Goal: Book appointment/travel/reservation

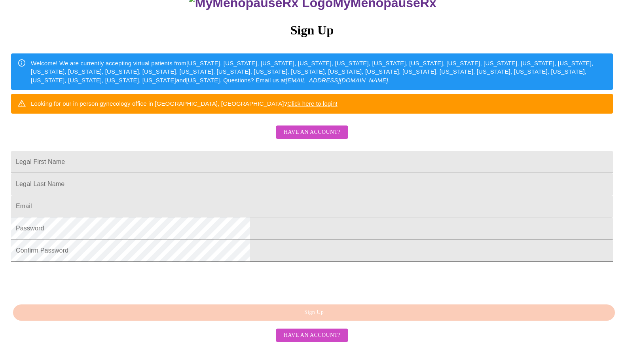
scroll to position [149, 0]
click at [244, 151] on input "Legal First Name" at bounding box center [311, 162] width 601 height 22
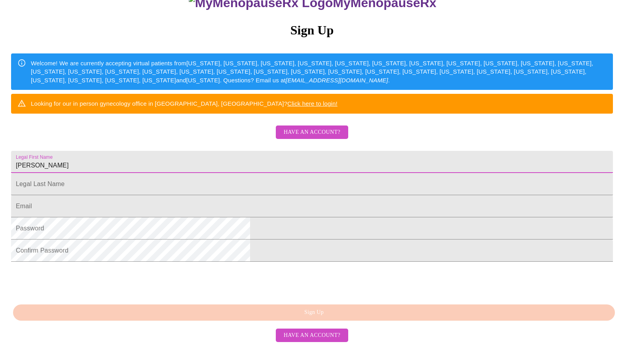
type input "[PERSON_NAME]"
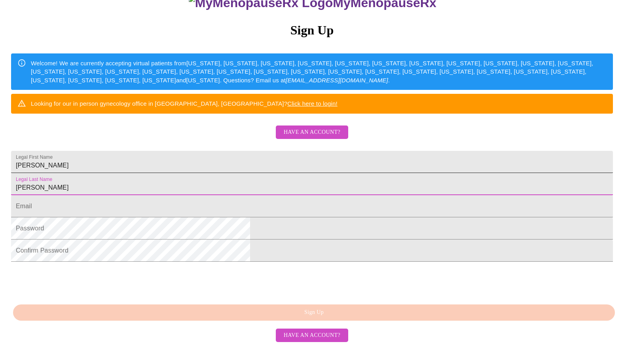
type input "[PERSON_NAME]"
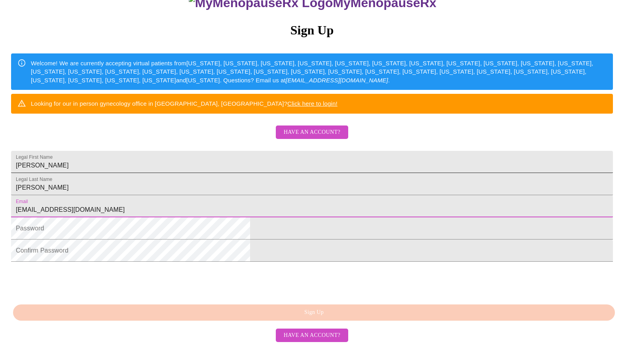
type input "[EMAIL_ADDRESS][DOMAIN_NAME]"
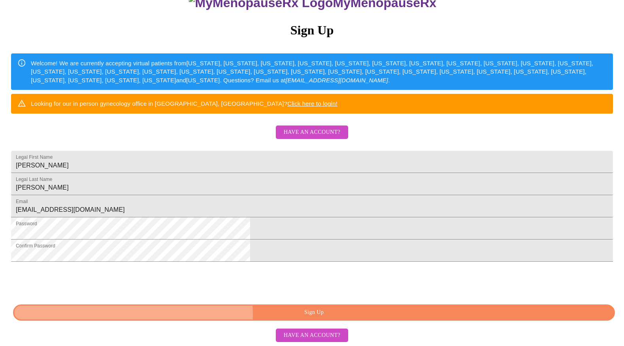
click at [311, 315] on span "Sign Up" at bounding box center [313, 312] width 583 height 10
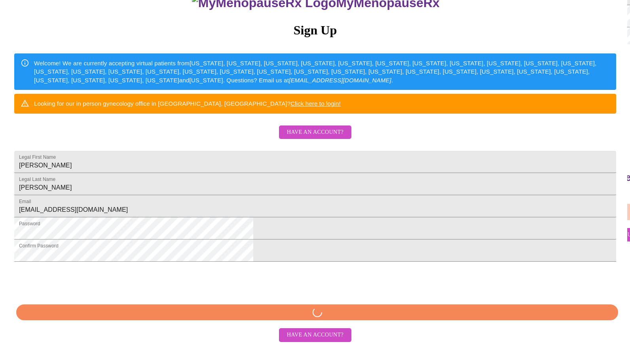
scroll to position [118, 0]
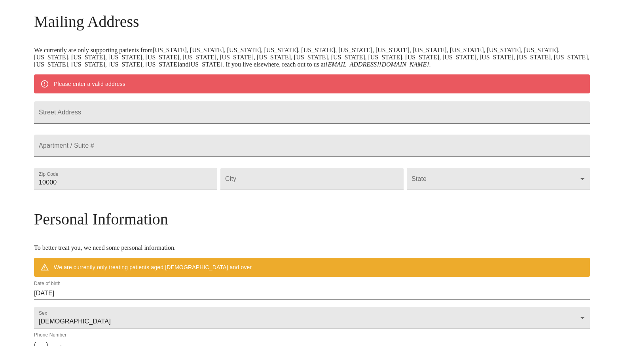
click at [144, 119] on input "Street Address" at bounding box center [312, 112] width 556 height 22
type input "[STREET_ADDRESS][PERSON_NAME]"
click at [142, 190] on input "10000" at bounding box center [125, 179] width 183 height 22
drag, startPoint x: 143, startPoint y: 202, endPoint x: 78, endPoint y: 199, distance: 65.7
click at [78, 199] on div "MyMenopauseRx Welcome to MyMenopauseRx Since it's your first time here, you'll …" at bounding box center [312, 193] width 556 height 616
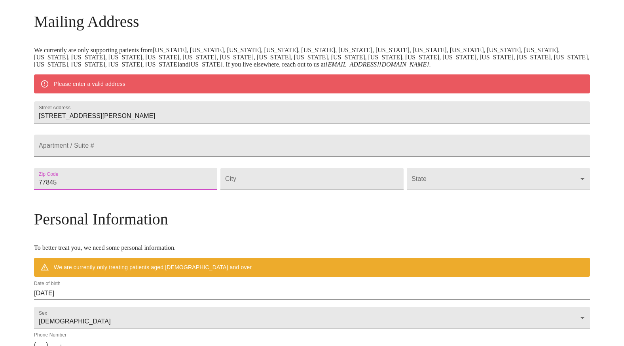
type input "77845"
click at [266, 190] on input "Street Address" at bounding box center [311, 179] width 183 height 22
type input "[GEOGRAPHIC_DATA]"
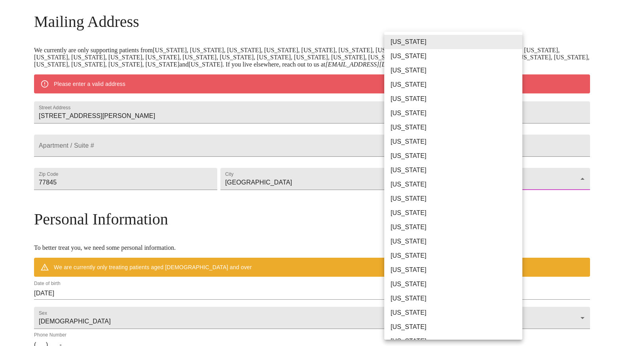
click at [439, 201] on body "MyMenopauseRx Welcome to MyMenopauseRx Since it's your first time here, you'll …" at bounding box center [314, 193] width 623 height 616
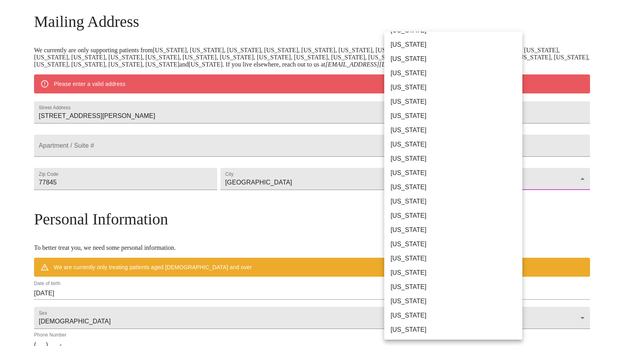
scroll to position [410, 0]
click at [401, 230] on li "[US_STATE]" at bounding box center [456, 229] width 144 height 14
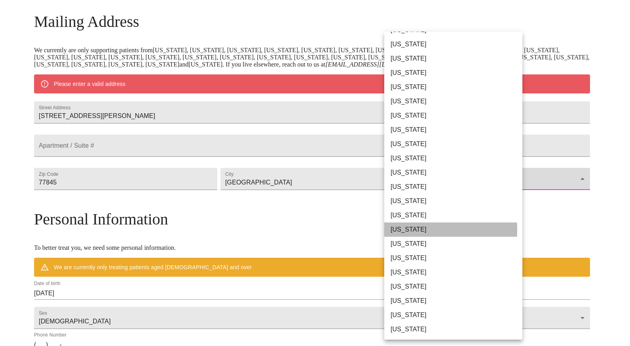
type input "[US_STATE]"
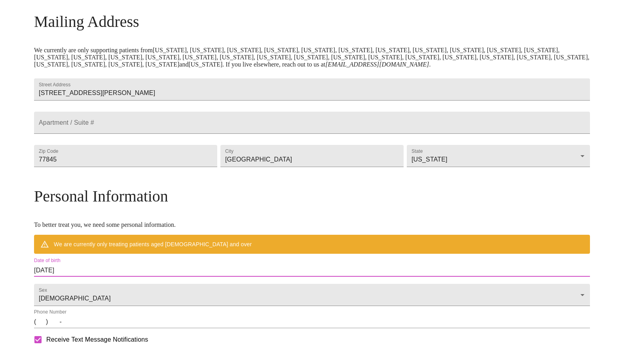
drag, startPoint x: 140, startPoint y: 287, endPoint x: 90, endPoint y: 284, distance: 49.6
click at [90, 284] on div "MyMenopauseRx Welcome to MyMenopauseRx Since it's your first time here, you'll …" at bounding box center [312, 182] width 556 height 594
drag, startPoint x: 90, startPoint y: 284, endPoint x: 142, endPoint y: 285, distance: 51.8
click at [142, 276] on input "[DATE]" at bounding box center [312, 270] width 556 height 13
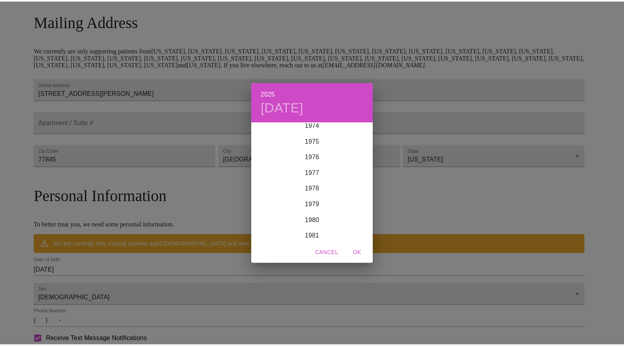
scroll to position [1194, 0]
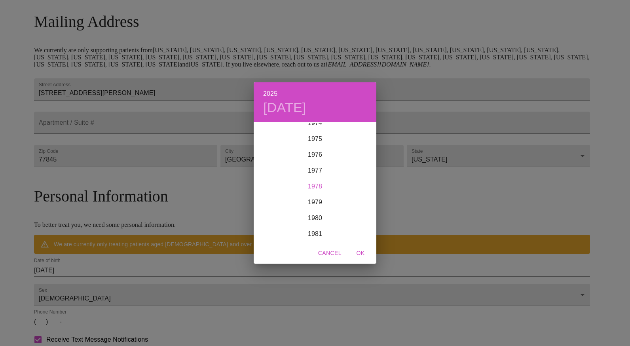
click at [316, 184] on div "1978" at bounding box center [314, 186] width 123 height 16
click at [357, 134] on div "Mar" at bounding box center [355, 138] width 41 height 30
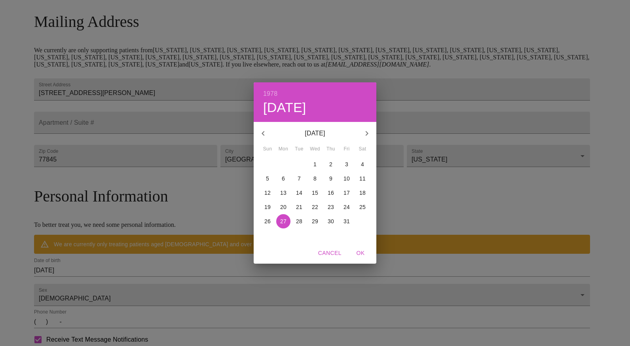
click at [330, 219] on p "30" at bounding box center [330, 221] width 6 height 8
click at [361, 253] on span "OK" at bounding box center [360, 253] width 19 height 10
type input "[DATE]"
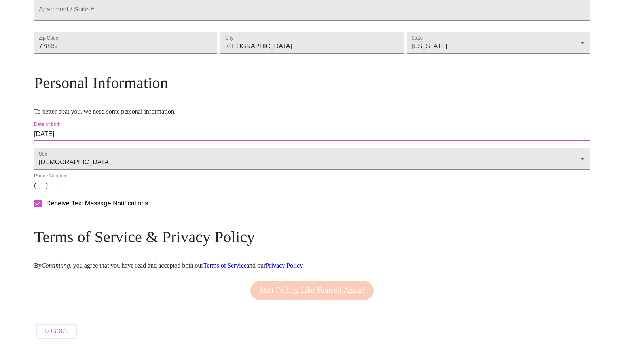
scroll to position [237, 0]
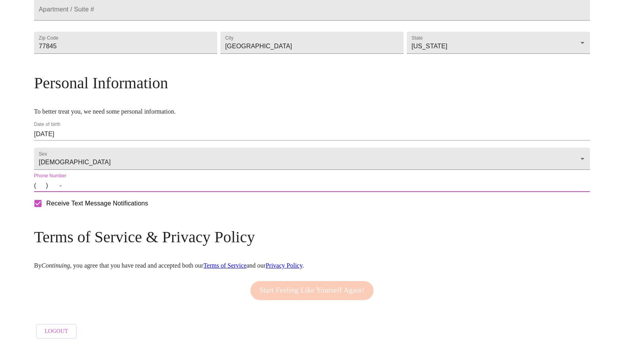
drag, startPoint x: 109, startPoint y: 203, endPoint x: 119, endPoint y: 204, distance: 10.3
click at [109, 192] on input "(   )    -" at bounding box center [312, 185] width 556 height 13
type input "[PHONE_NUMBER]"
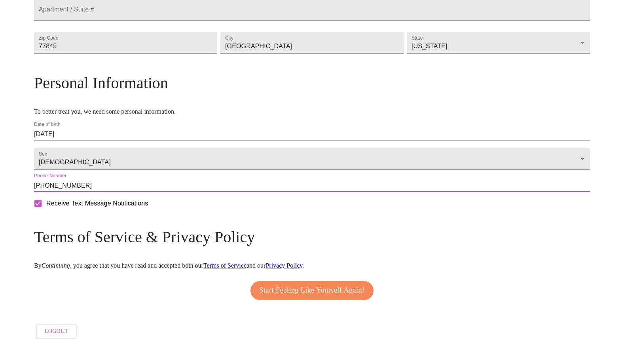
scroll to position [253, 0]
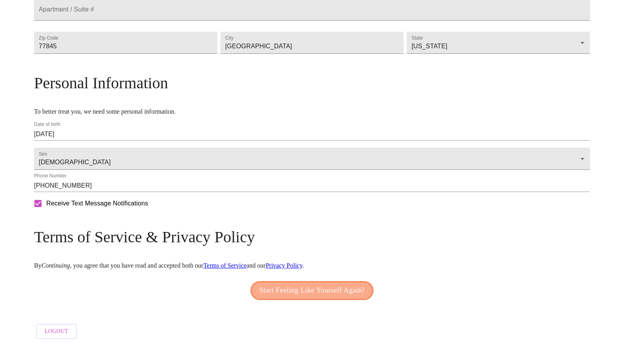
click at [299, 287] on span "Start Feeling Like Yourself Again!" at bounding box center [311, 290] width 105 height 13
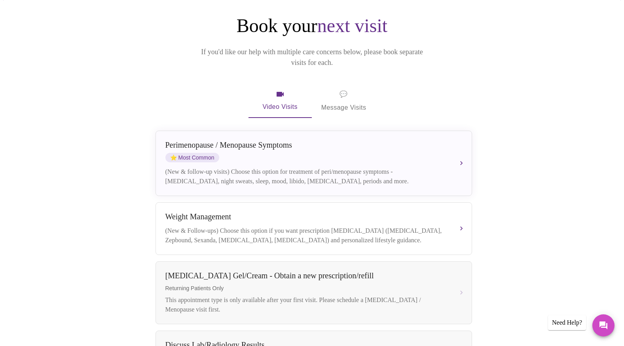
scroll to position [79, 0]
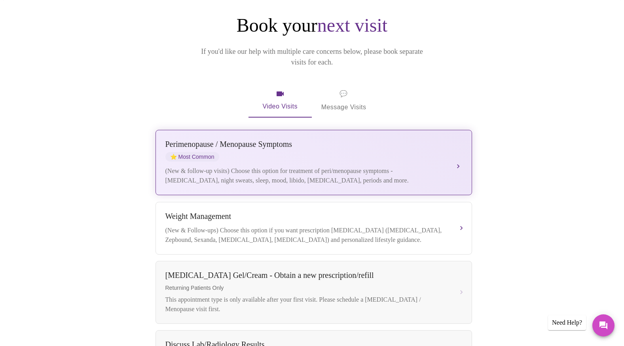
click at [461, 151] on button "[MEDICAL_DATA] / Menopause Symptoms ⭐ Most Common (New & follow-up visits) Choo…" at bounding box center [313, 162] width 316 height 65
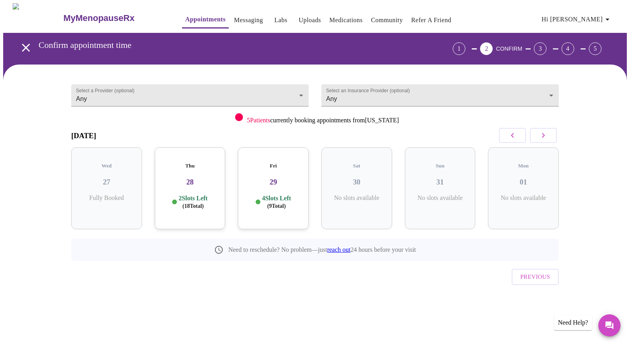
click at [200, 183] on div "Thu 28 2 Slots Left ( 18 Total)" at bounding box center [190, 188] width 71 height 82
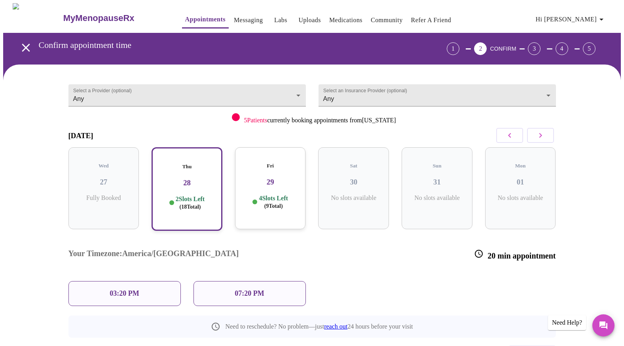
click at [144, 281] on div "03:20 PM" at bounding box center [124, 293] width 112 height 25
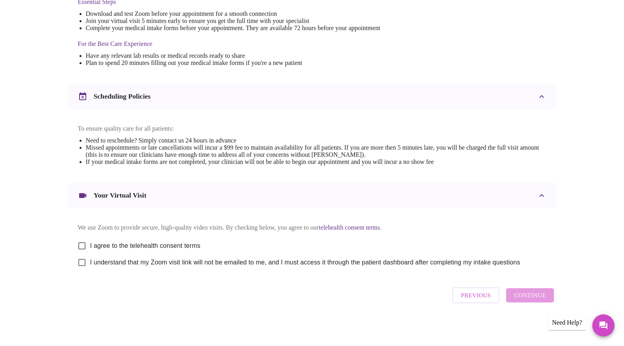
scroll to position [227, 0]
click at [82, 245] on input "I agree to the telehealth consent terms" at bounding box center [82, 245] width 17 height 17
checkbox input "true"
click at [83, 262] on input "I understand that my Zoom visit link will not be emailed to me, and I must acce…" at bounding box center [82, 262] width 17 height 17
checkbox input "true"
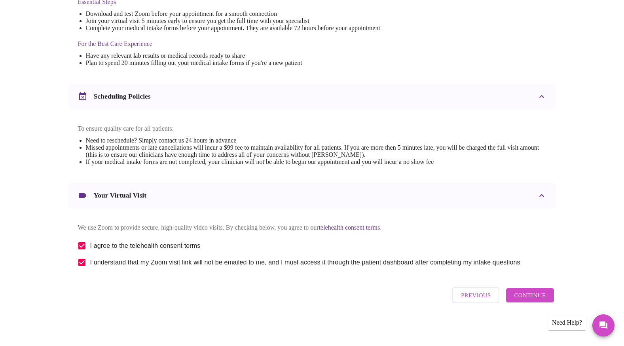
click at [522, 297] on span "Continue" at bounding box center [530, 295] width 32 height 10
